Goal: Task Accomplishment & Management: Manage account settings

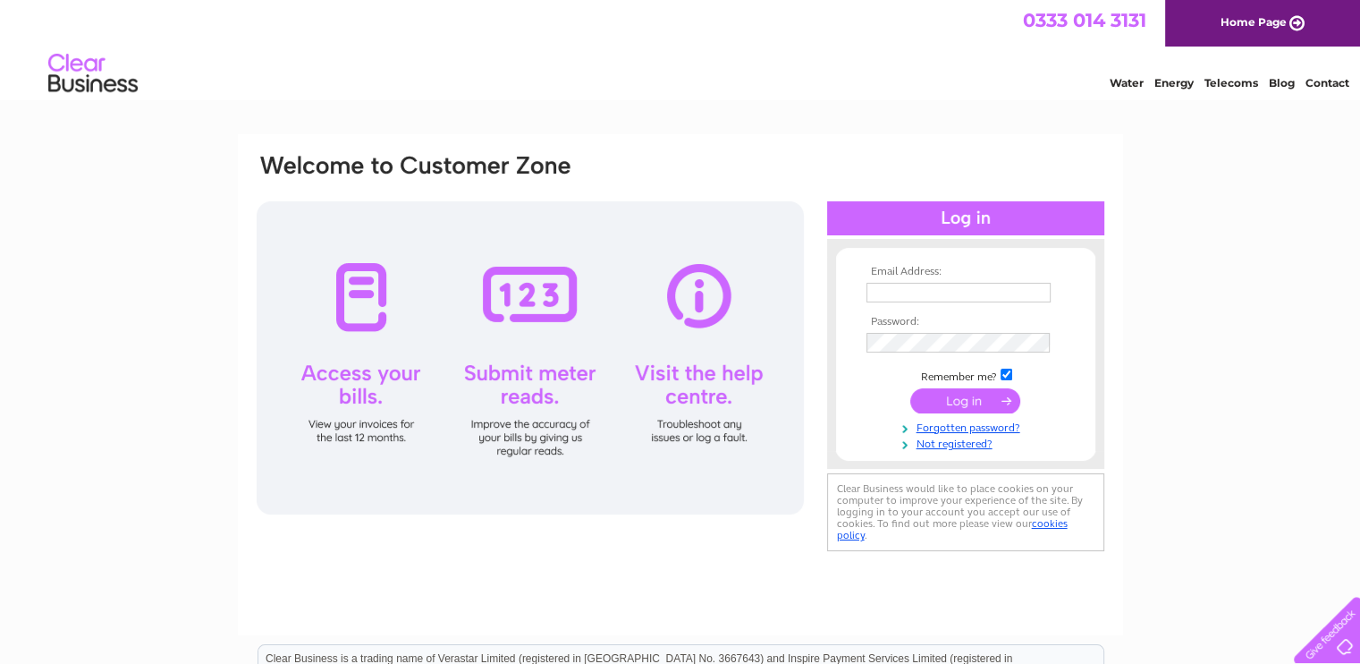
type input "commercialinnarbroath@btconnect.com"
click at [932, 393] on input "submit" at bounding box center [965, 400] width 110 height 25
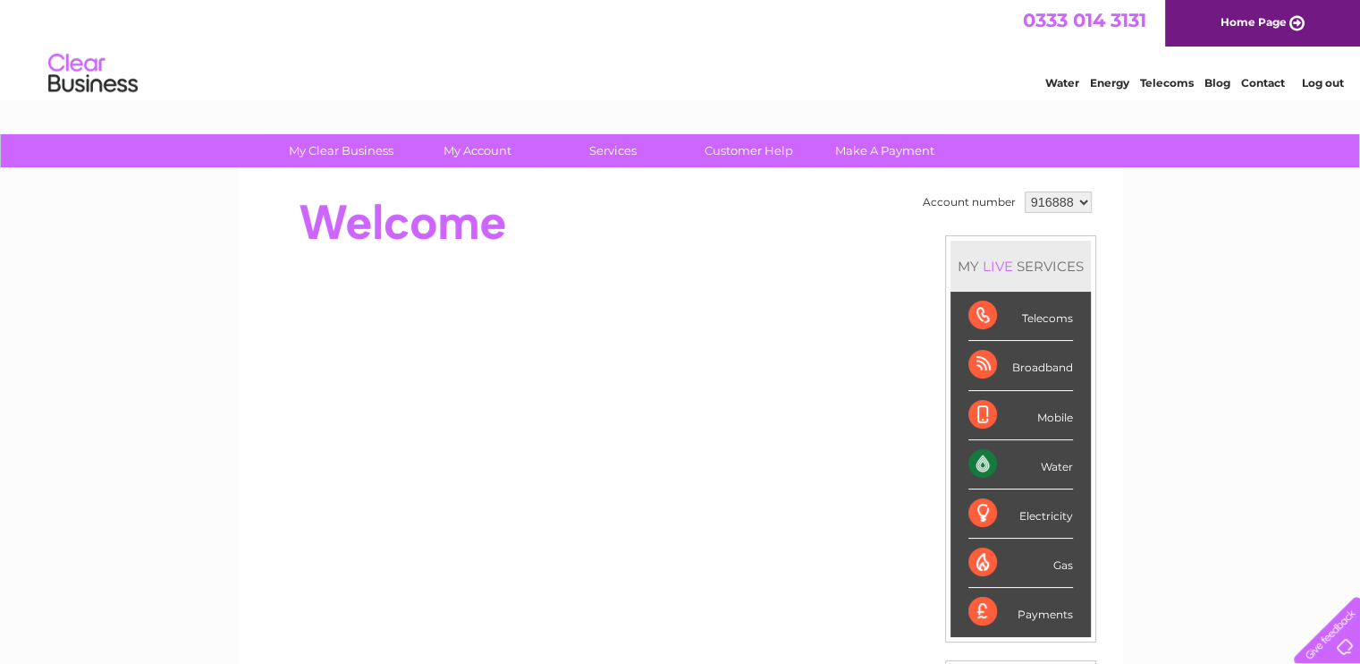
click at [1008, 468] on div "Water" at bounding box center [1021, 464] width 105 height 49
click at [987, 459] on div "Water" at bounding box center [1021, 464] width 105 height 49
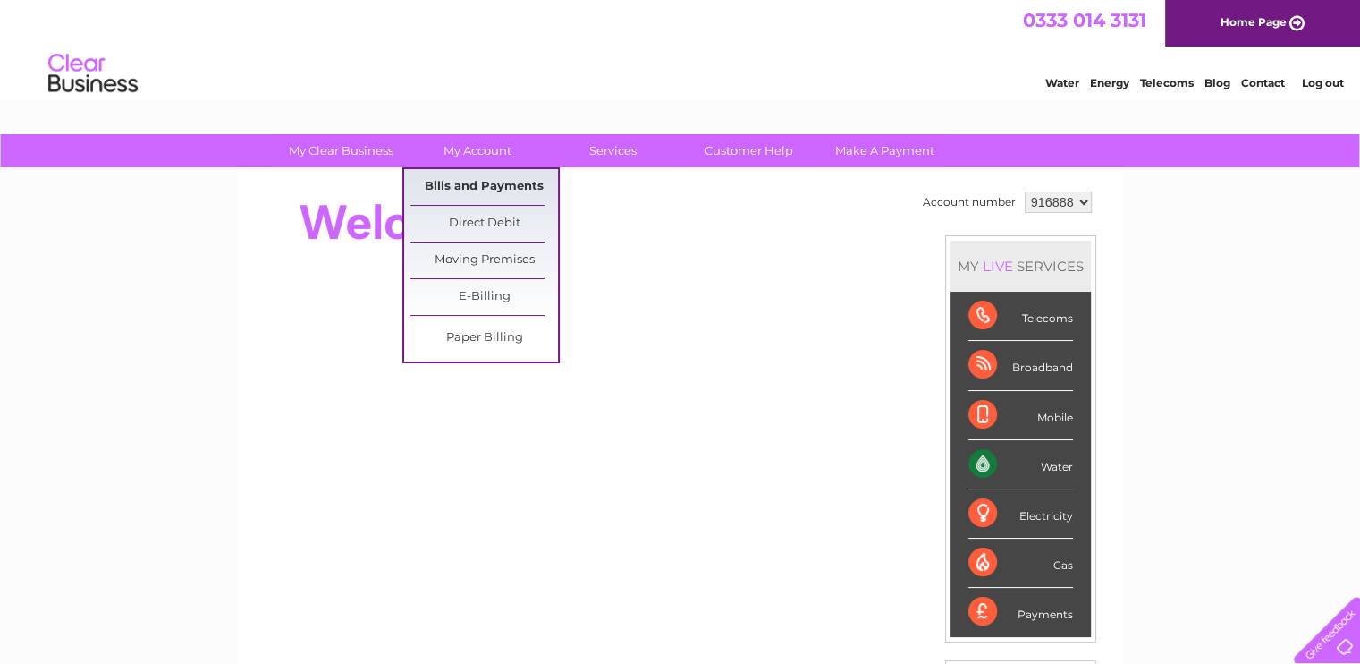
click at [498, 178] on link "Bills and Payments" at bounding box center [485, 187] width 148 height 36
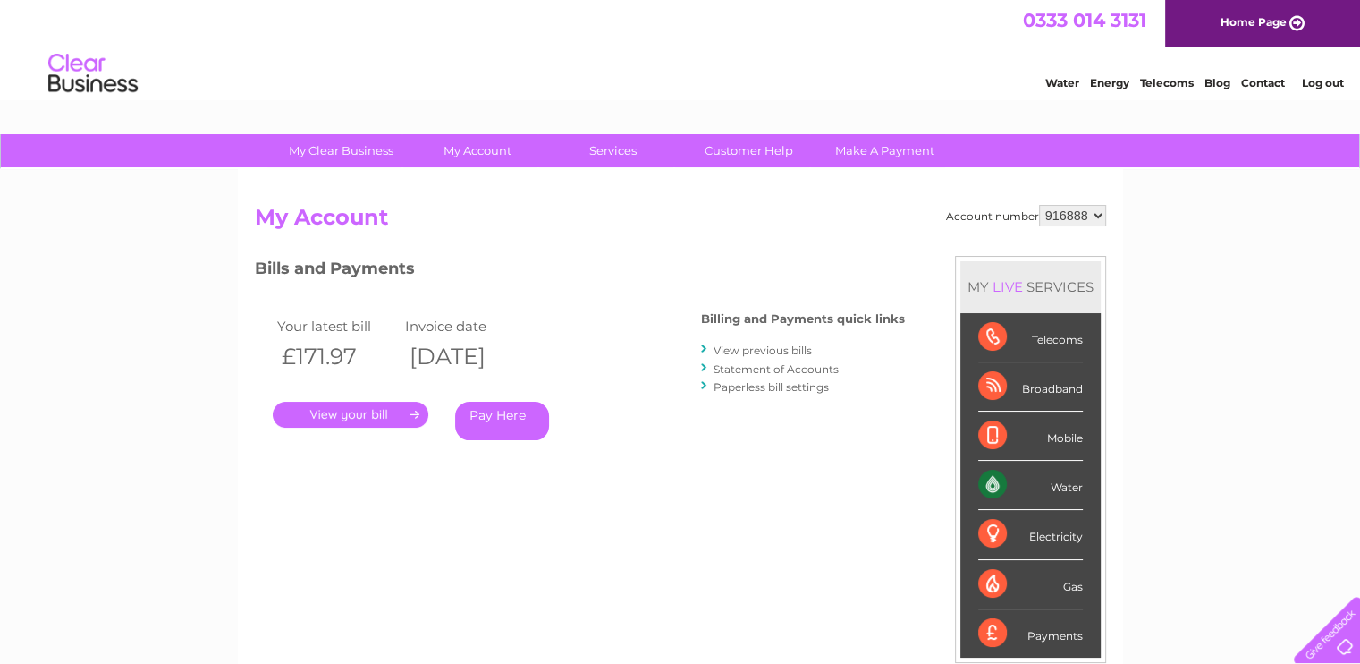
click at [375, 414] on link "." at bounding box center [351, 415] width 156 height 26
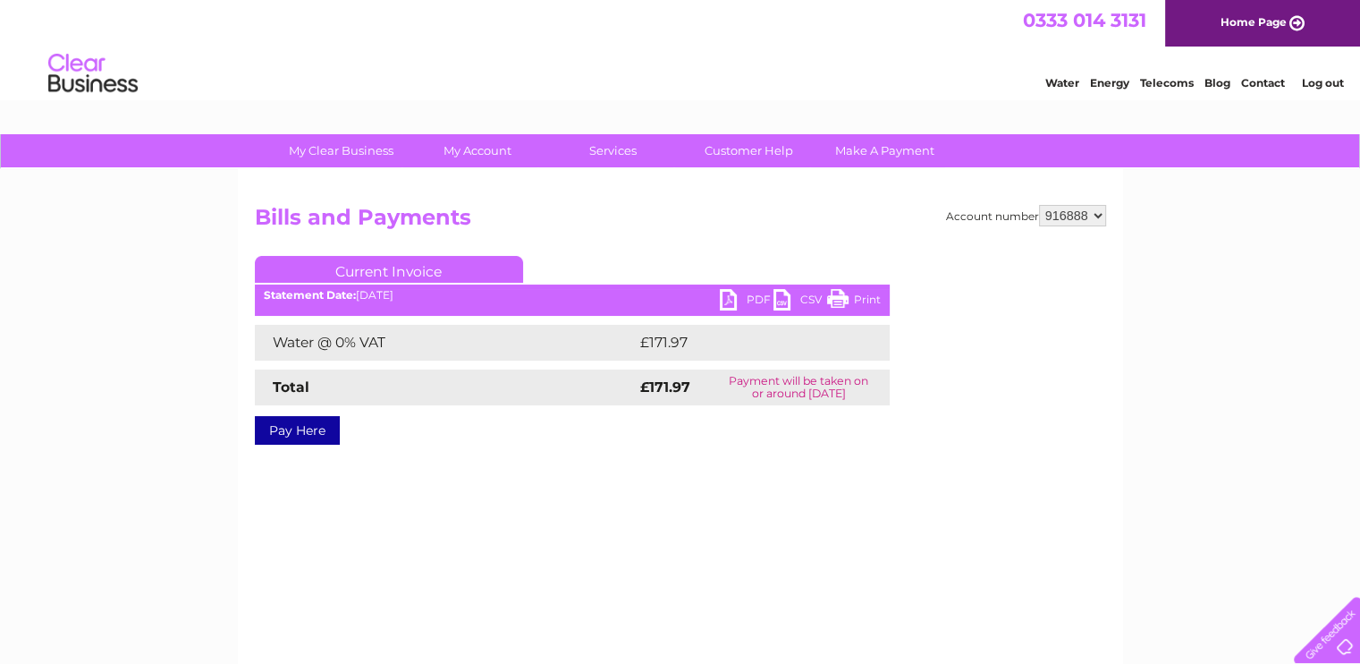
click at [749, 301] on link "PDF" at bounding box center [747, 302] width 54 height 26
